Goal: Task Accomplishment & Management: Use online tool/utility

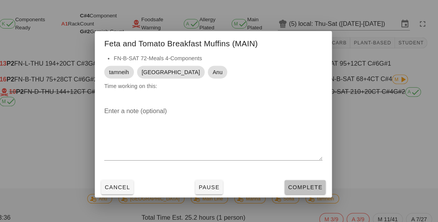
click at [310, 181] on span "Complete" at bounding box center [309, 182] width 34 height 6
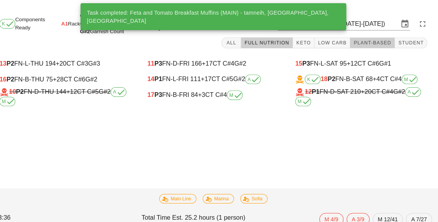
click at [371, 47] on button "Plant-Based" at bounding box center [374, 41] width 44 height 11
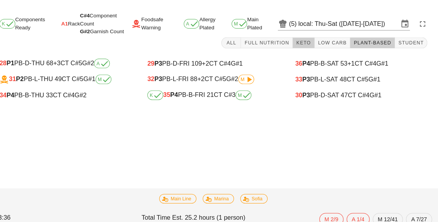
click at [313, 44] on span "Keto" at bounding box center [307, 41] width 15 height 5
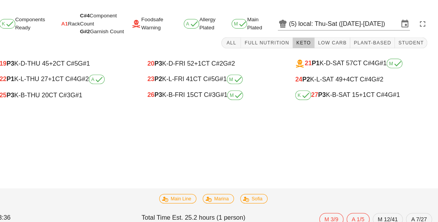
click at [68, 96] on div "25 P3 K-B-THU 20 CT C#3 G#1" at bounding box center [75, 92] width 129 height 7
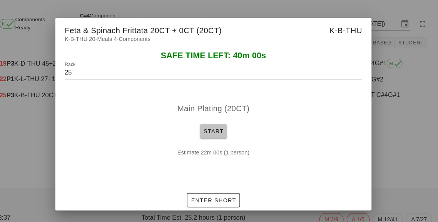
click at [220, 133] on button "Start" at bounding box center [219, 128] width 26 height 14
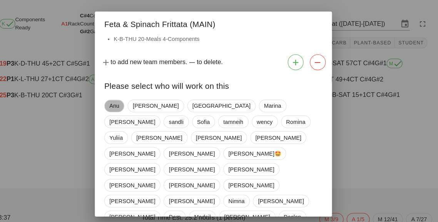
click at [118, 106] on span "Anu" at bounding box center [123, 103] width 10 height 12
click at [198, 100] on span "[GEOGRAPHIC_DATA]" at bounding box center [226, 103] width 57 height 12
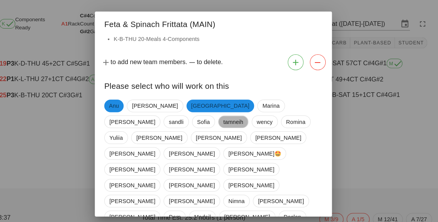
click at [229, 117] on span "tamneih" at bounding box center [239, 118] width 20 height 12
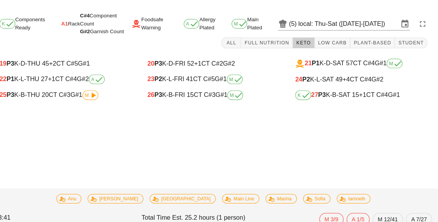
click at [103, 96] on icon at bounding box center [102, 92] width 9 height 9
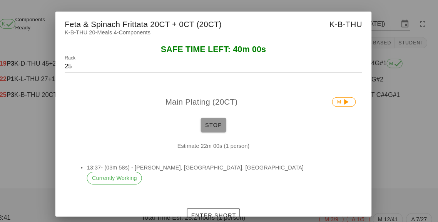
click at [222, 123] on span "Stop" at bounding box center [219, 121] width 18 height 6
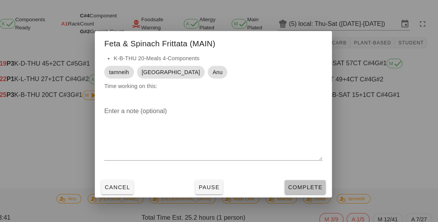
click at [312, 186] on button "Complete" at bounding box center [309, 182] width 40 height 14
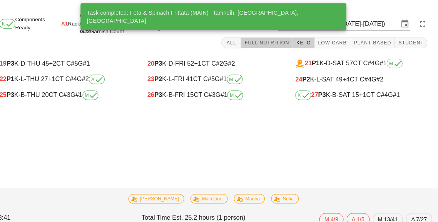
click at [261, 43] on span "Full Nutrition" at bounding box center [271, 41] width 44 height 5
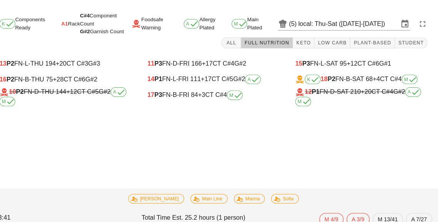
click at [222, 93] on div "17 P3 FN-B-FRI 84 +3 CT C#4 M" at bounding box center [219, 92] width 129 height 9
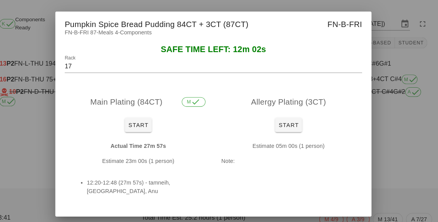
click at [398, 149] on div at bounding box center [219, 111] width 438 height 222
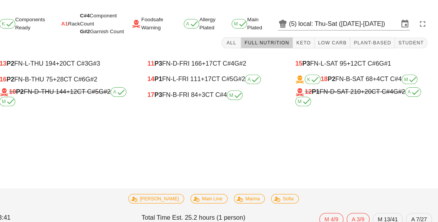
click at [361, 81] on div "K 18 P2 FN-B-SAT 68 +4 CT C#4 M" at bounding box center [363, 76] width 129 height 9
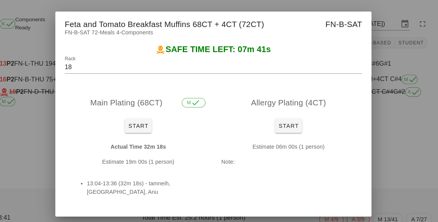
click at [403, 145] on div at bounding box center [219, 111] width 438 height 222
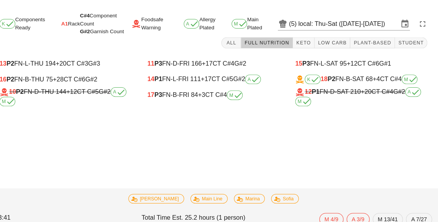
click at [94, 79] on div "16 P2 FN-B-THU 75 +28 CT C#6 G#2" at bounding box center [75, 77] width 129 height 7
type input "16"
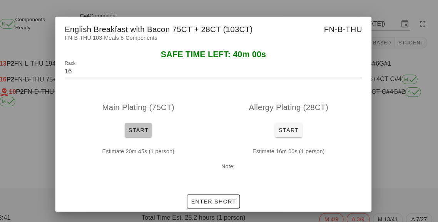
click at [146, 132] on button "Start" at bounding box center [146, 126] width 26 height 14
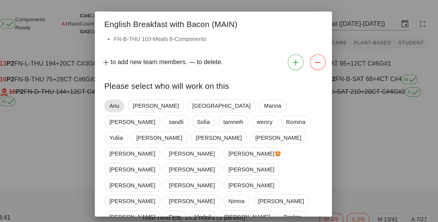
click at [124, 106] on span "Anu" at bounding box center [123, 103] width 10 height 12
click at [198, 102] on span "[GEOGRAPHIC_DATA]" at bounding box center [226, 103] width 57 height 12
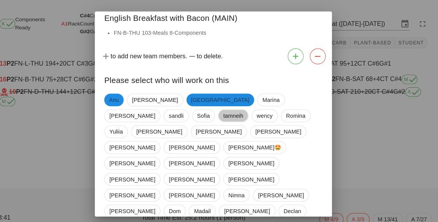
scroll to position [8, 0]
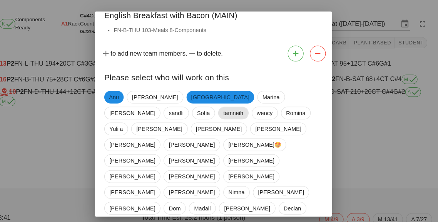
click at [224, 114] on span "tamneih" at bounding box center [239, 110] width 30 height 12
